Goal: Find specific page/section: Find specific page/section

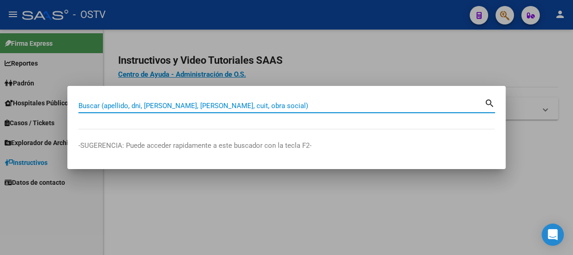
paste input "Estimados/as: Recibimos su solicitud para la credencial. En esta etapa, solo se…"
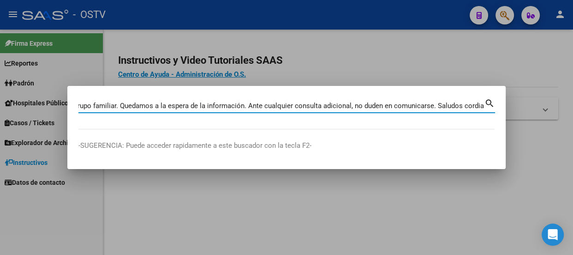
type input "Estimados/as: Recibimos su solicitud para la credencial. En esta etapa, solo se…"
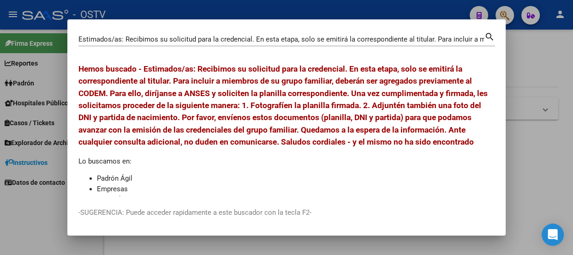
click at [501, 12] on div at bounding box center [286, 127] width 573 height 255
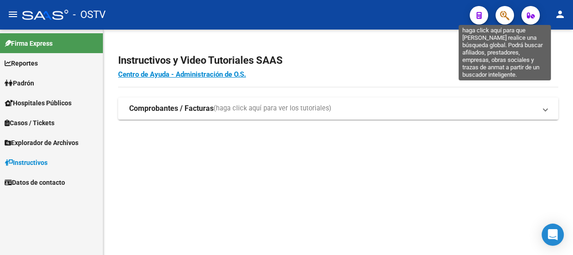
click at [508, 12] on icon "button" at bounding box center [504, 15] width 9 height 11
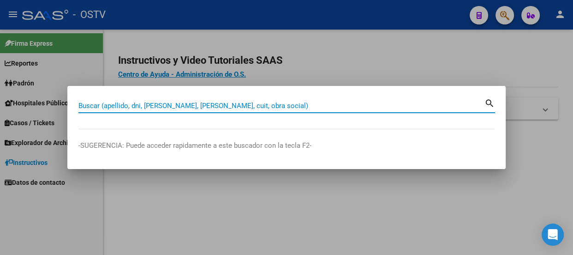
paste input "20267050814"
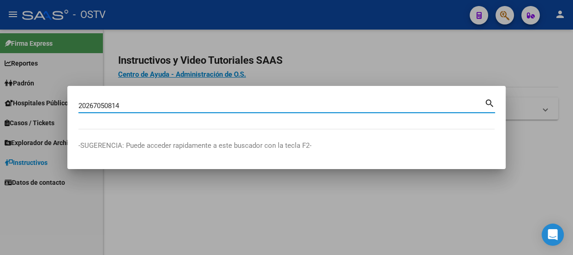
type input "20267050814"
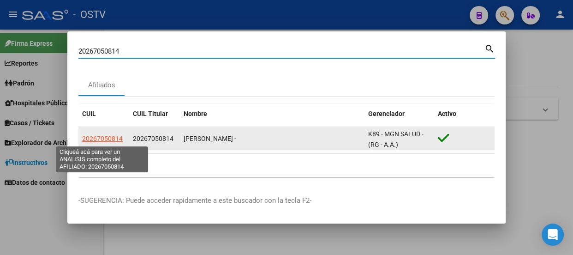
click at [115, 135] on span "20267050814" at bounding box center [102, 138] width 41 height 7
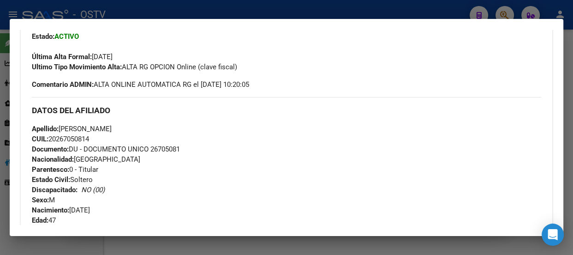
scroll to position [251, 0]
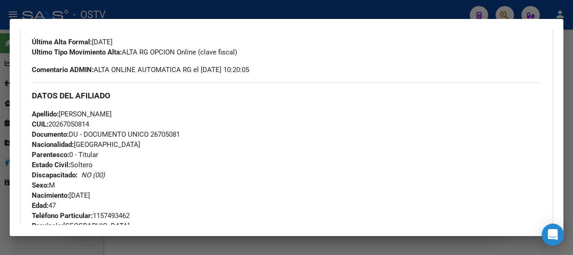
click at [149, 16] on div at bounding box center [286, 127] width 573 height 255
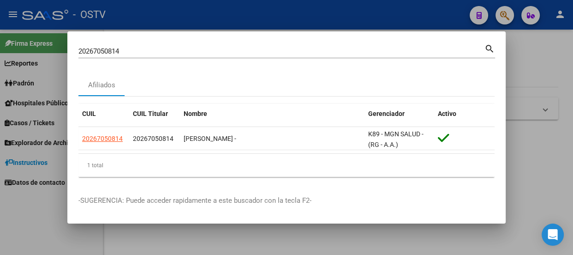
click at [165, 10] on div at bounding box center [286, 127] width 573 height 255
